Goal: Transaction & Acquisition: Purchase product/service

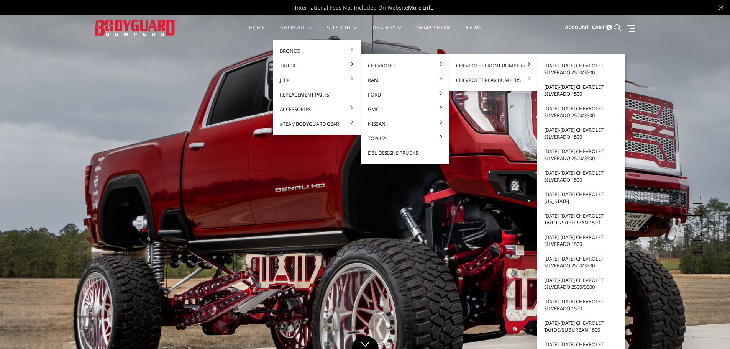
click at [561, 94] on link "[DATE]-[DATE] Chevrolet Silverado 1500" at bounding box center [581, 90] width 82 height 21
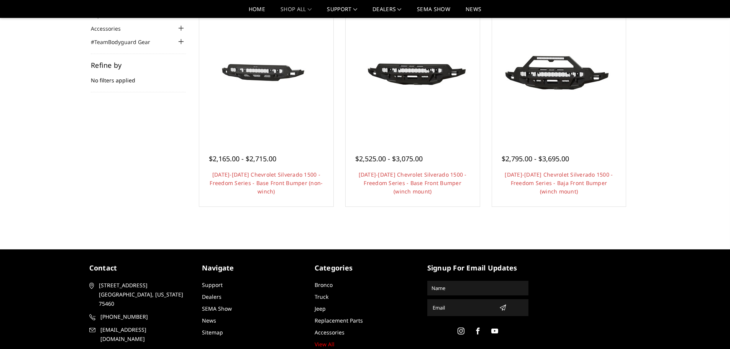
scroll to position [51, 0]
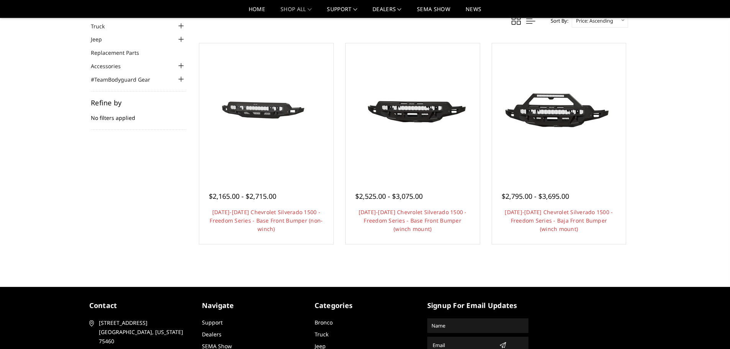
click at [546, 136] on img at bounding box center [558, 110] width 123 height 69
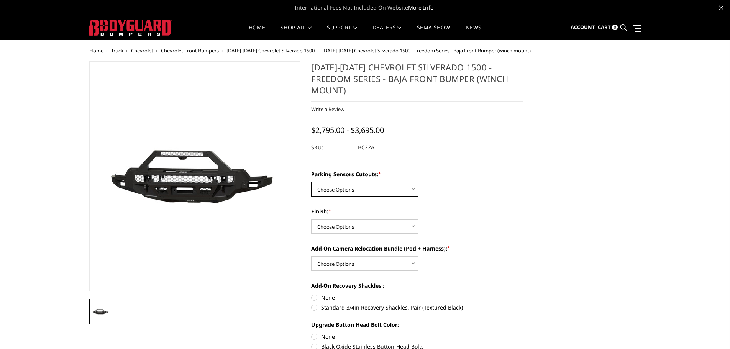
click at [358, 182] on select "Choose Options Yes - I have parking sensors No - I do NOT have parking sensors" at bounding box center [364, 189] width 107 height 15
select select "1664"
click at [311, 182] on select "Choose Options Yes - I have parking sensors No - I do NOT have parking sensors" at bounding box center [364, 189] width 107 height 15
click at [362, 219] on select "Choose Options Bare Metal Texture Black Powder Coat" at bounding box center [364, 226] width 107 height 15
select select "1611"
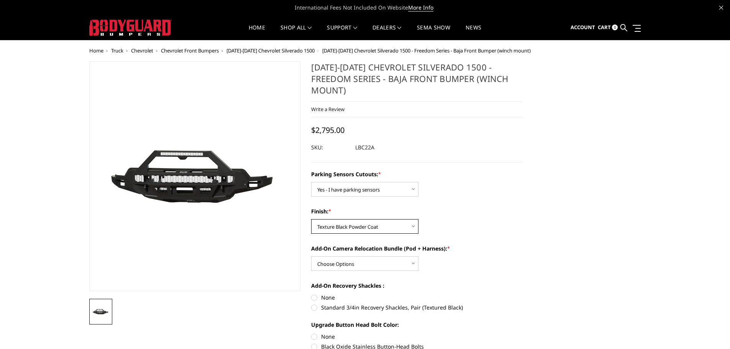
click at [311, 219] on select "Choose Options Bare Metal Texture Black Powder Coat" at bounding box center [364, 226] width 107 height 15
click at [362, 256] on select "Choose Options WITH front camera relocation harness + pod mount WITHOUT front c…" at bounding box center [364, 263] width 107 height 15
select select "1699"
click at [311, 256] on select "Choose Options WITH front camera relocation harness + pod mount WITHOUT front c…" at bounding box center [364, 263] width 107 height 15
